Goal: Information Seeking & Learning: Learn about a topic

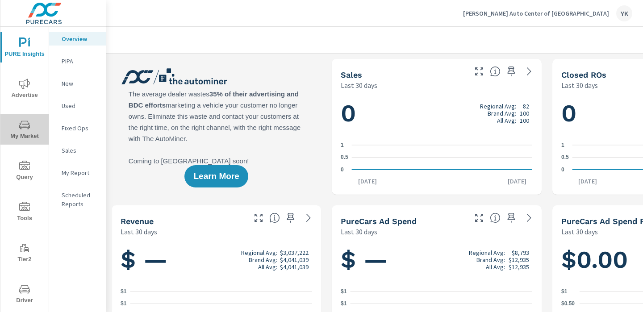
click at [28, 132] on span "My Market" at bounding box center [24, 131] width 43 height 22
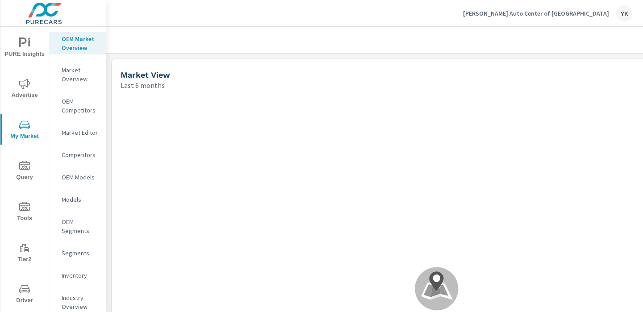
scroll to position [0, 124]
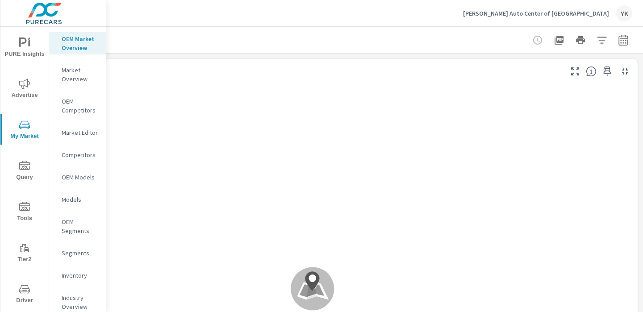
click at [624, 46] on button "button" at bounding box center [624, 40] width 18 height 18
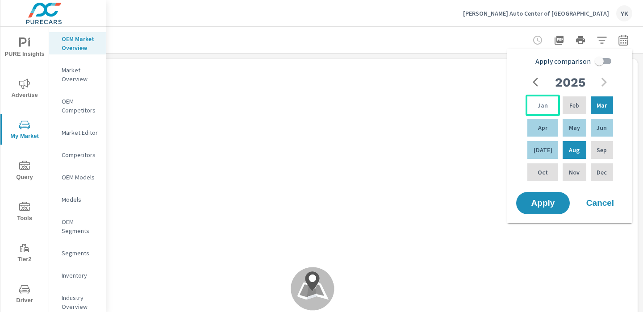
click at [544, 101] on p "Jan" at bounding box center [543, 105] width 10 height 9
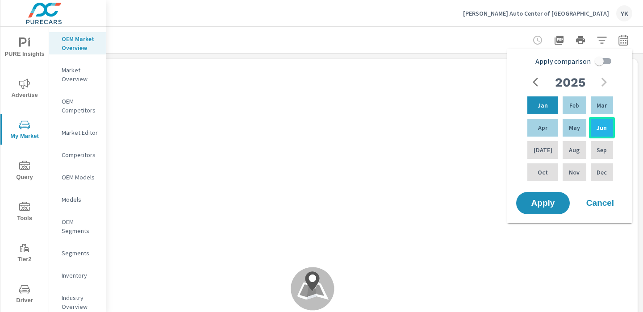
click at [594, 133] on div "Jun" at bounding box center [602, 127] width 26 height 21
click at [546, 205] on span "Apply" at bounding box center [543, 203] width 37 height 8
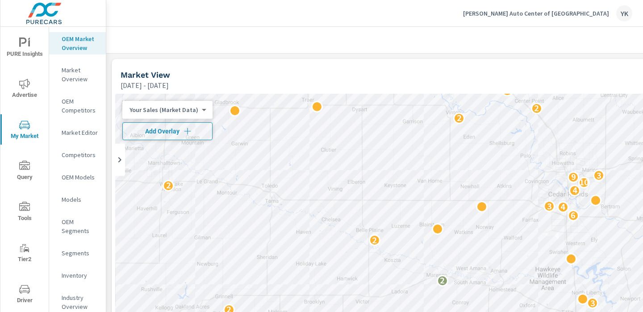
click at [172, 131] on span "Add Overlay" at bounding box center [167, 131] width 82 height 9
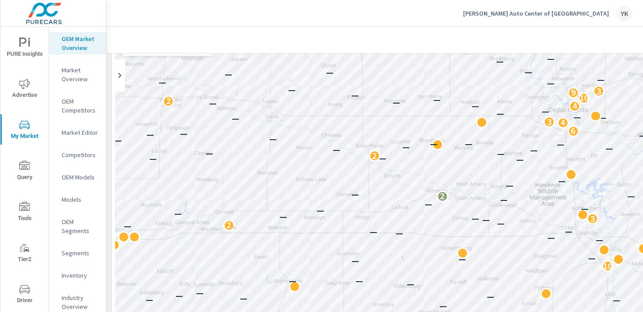
scroll to position [94, 0]
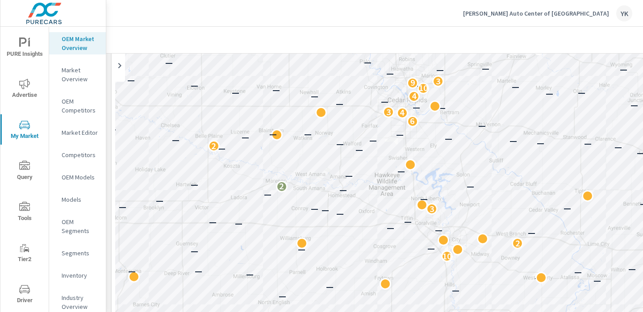
drag, startPoint x: 394, startPoint y: 98, endPoint x: 231, endPoint y: 98, distance: 163.5
click at [231, 98] on div "3 — — — 3 2 — 2 — — — — — — — — — — — — — — — — — — — 2 — 3 — — — — — — 2 — — —…" at bounding box center [436, 181] width 643 height 363
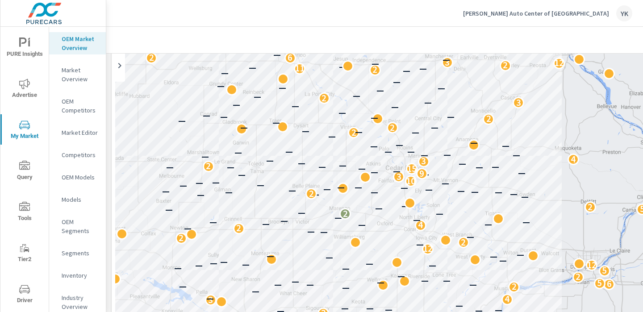
drag, startPoint x: 266, startPoint y: 113, endPoint x: 304, endPoint y: 144, distance: 49.2
click at [304, 144] on div "2 3 3 4 4 — — — 5 2 — — — — — — — — — — — — — — — — — — 2 4 — — — — 2 — — — — —…" at bounding box center [436, 181] width 643 height 363
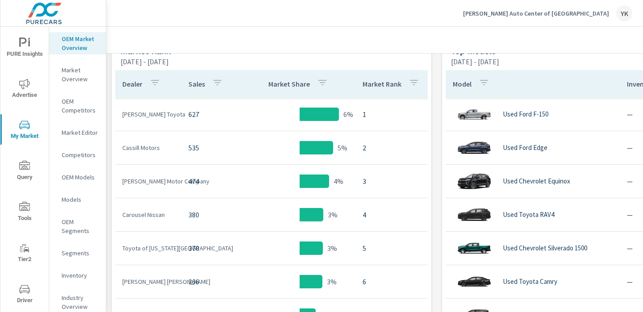
scroll to position [599, 0]
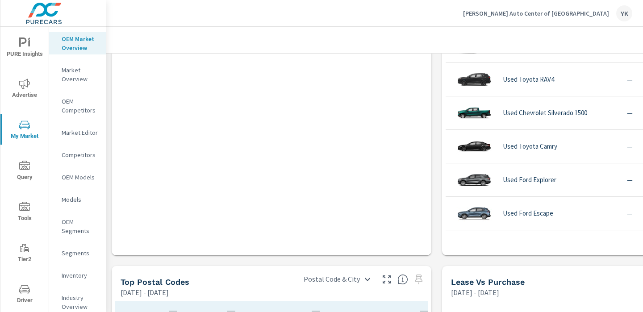
scroll to position [866, 0]
